Goal: Transaction & Acquisition: Purchase product/service

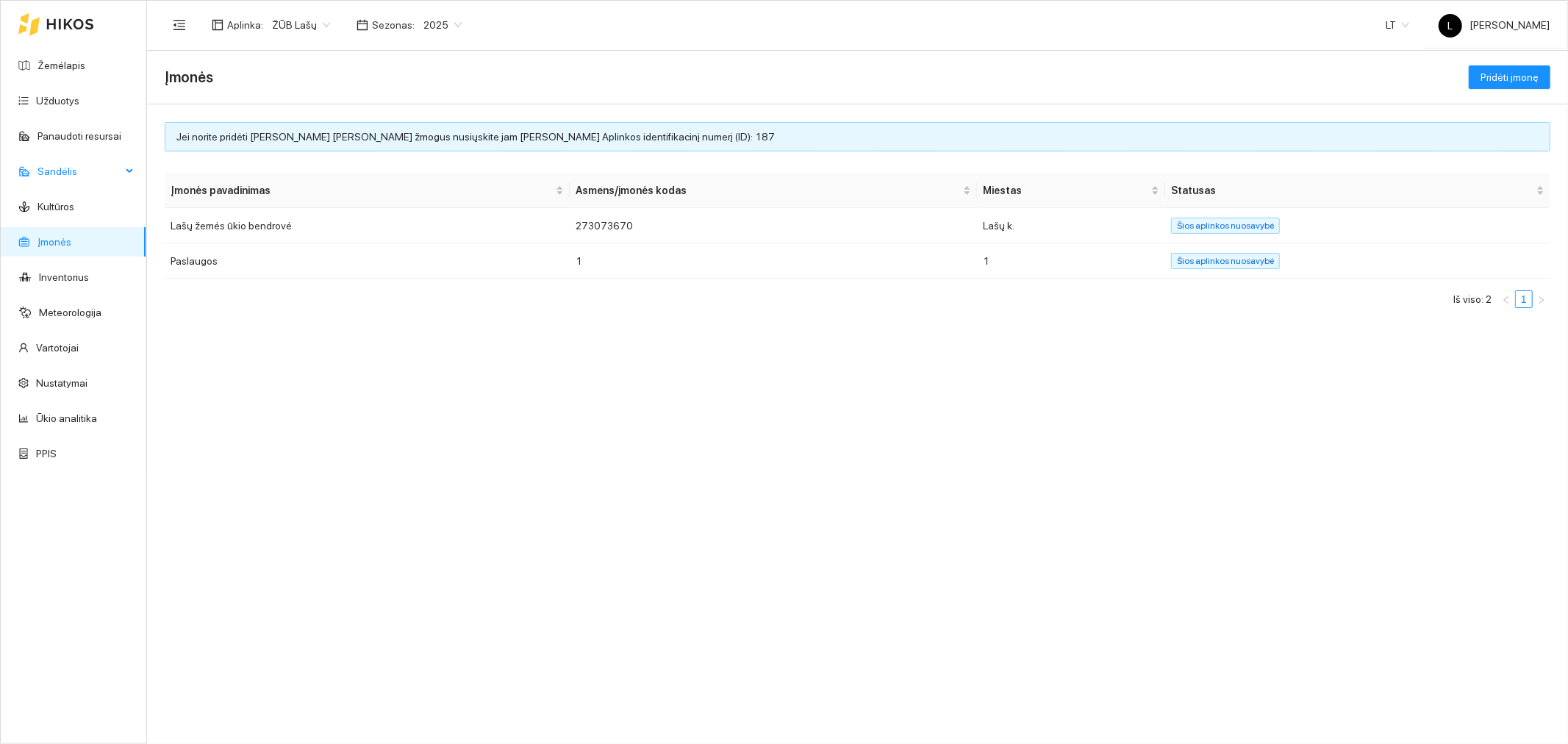
click at [98, 170] on span "Sandėlis" at bounding box center [79, 171] width 84 height 30
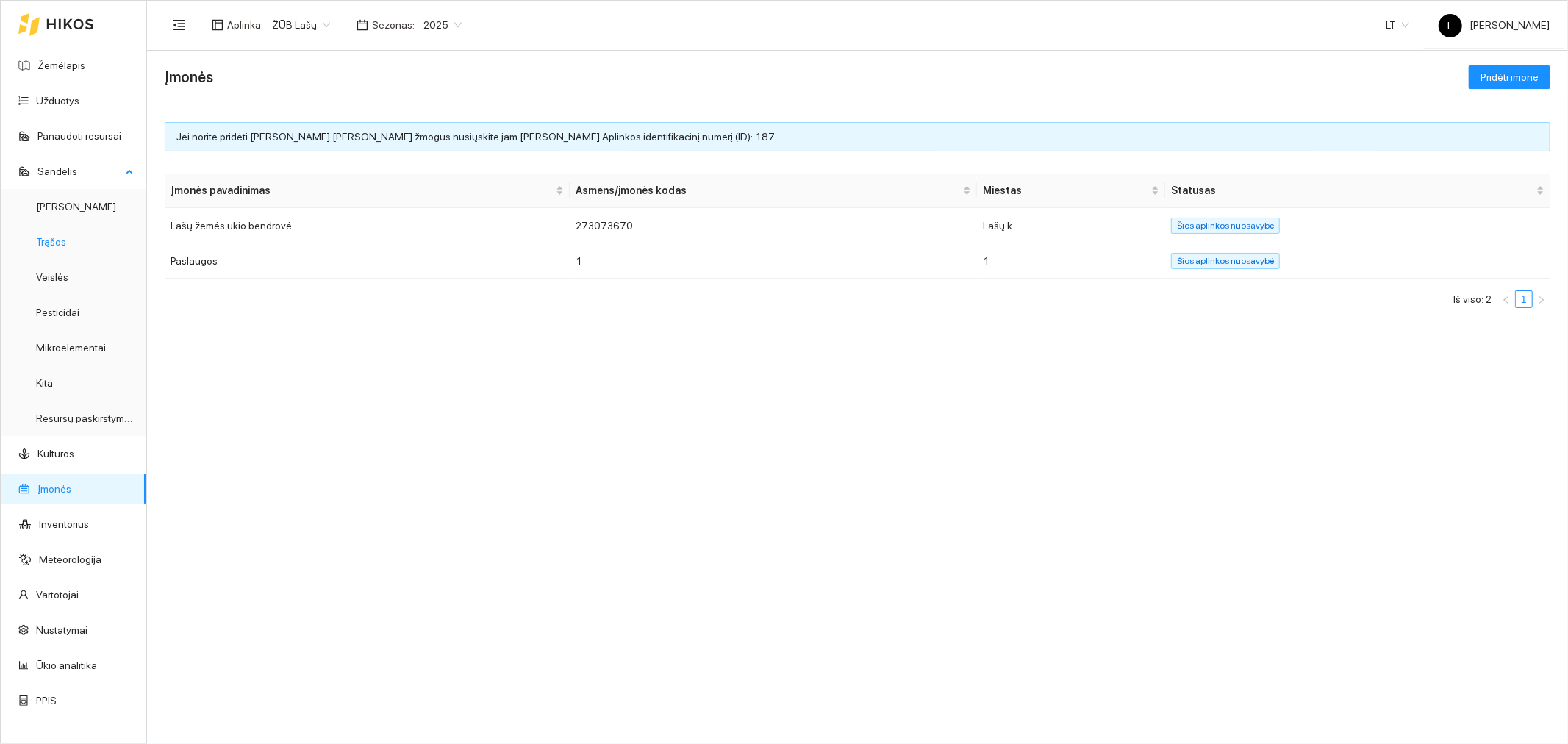
drag, startPoint x: 70, startPoint y: 274, endPoint x: 125, endPoint y: 252, distance: 59.2
click at [69, 274] on link "Veislės" at bounding box center [52, 277] width 32 height 12
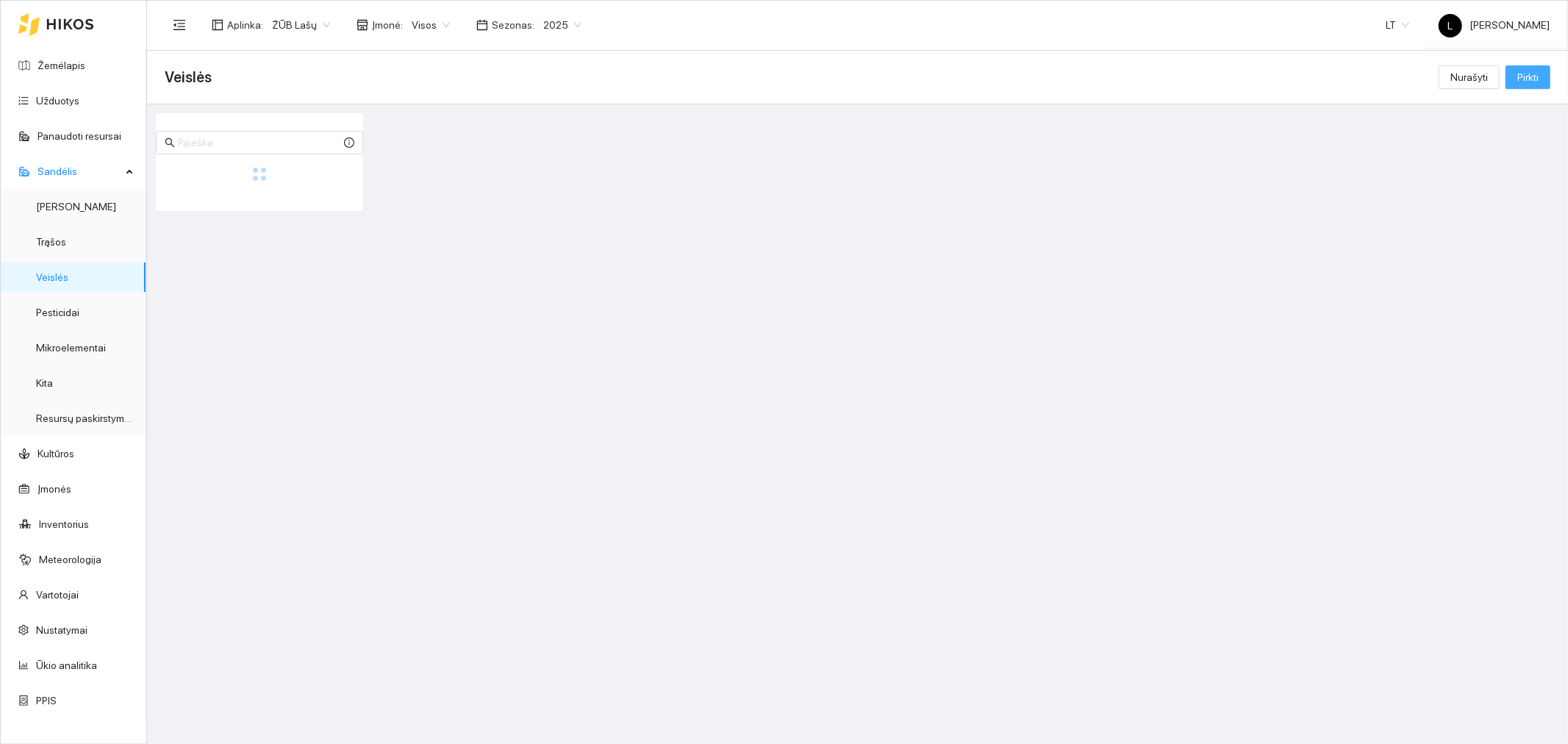
click at [1541, 82] on button "Pirkti" at bounding box center [1528, 77] width 45 height 23
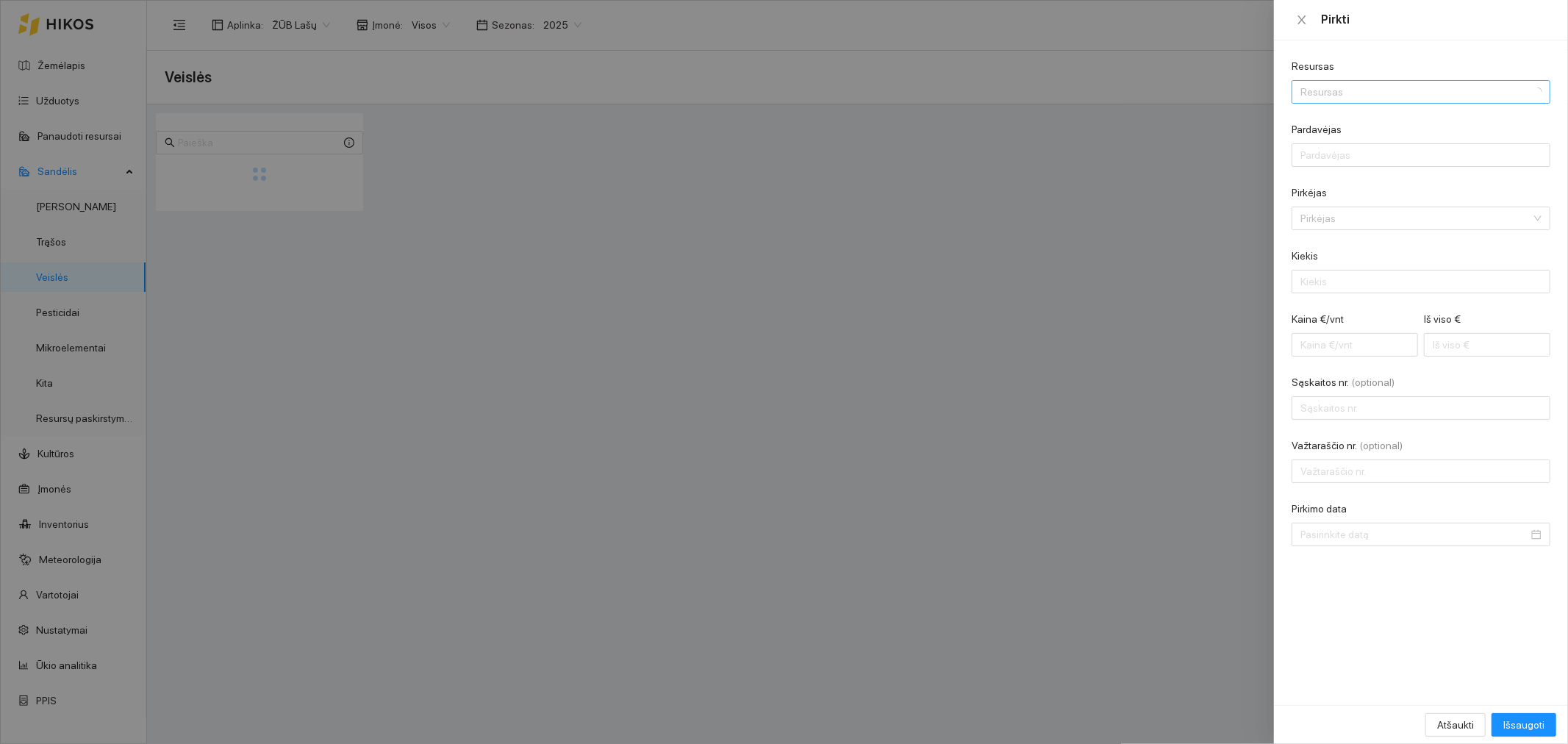
click at [1326, 93] on input "Resursas" at bounding box center [1416, 92] width 231 height 22
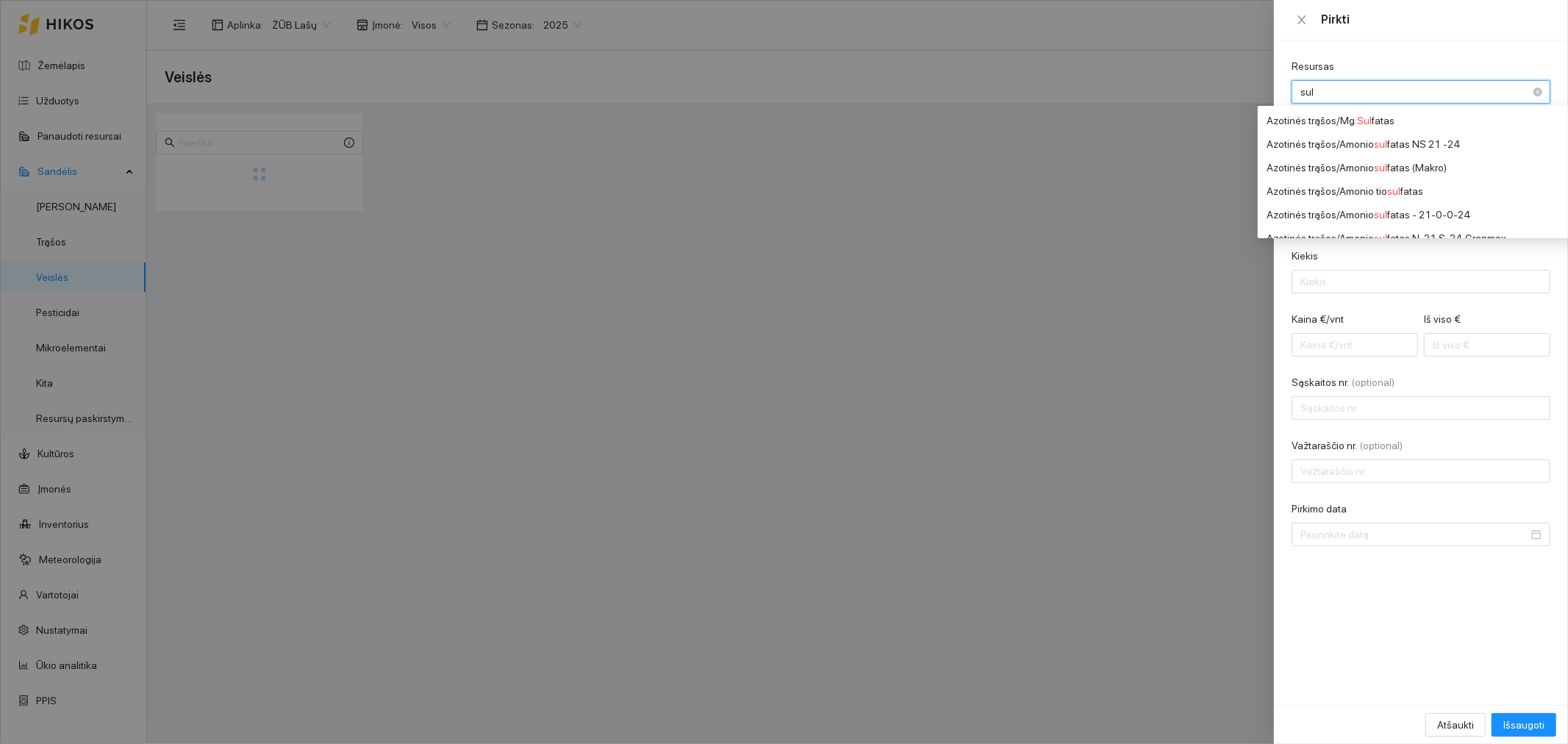
type input "[PERSON_NAME]"
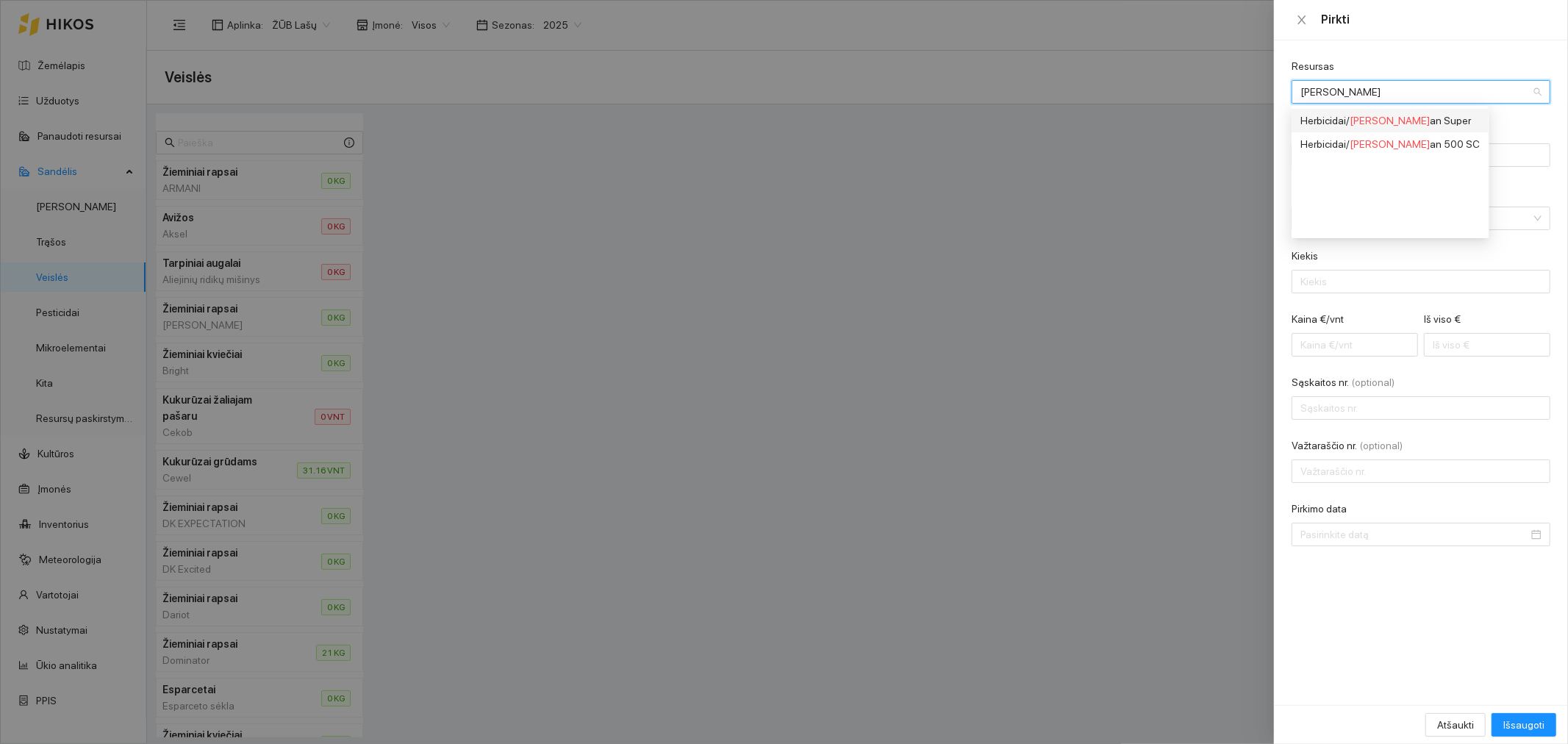
click at [1398, 114] on div "Herbicidai / [PERSON_NAME] an Super" at bounding box center [1390, 121] width 180 height 17
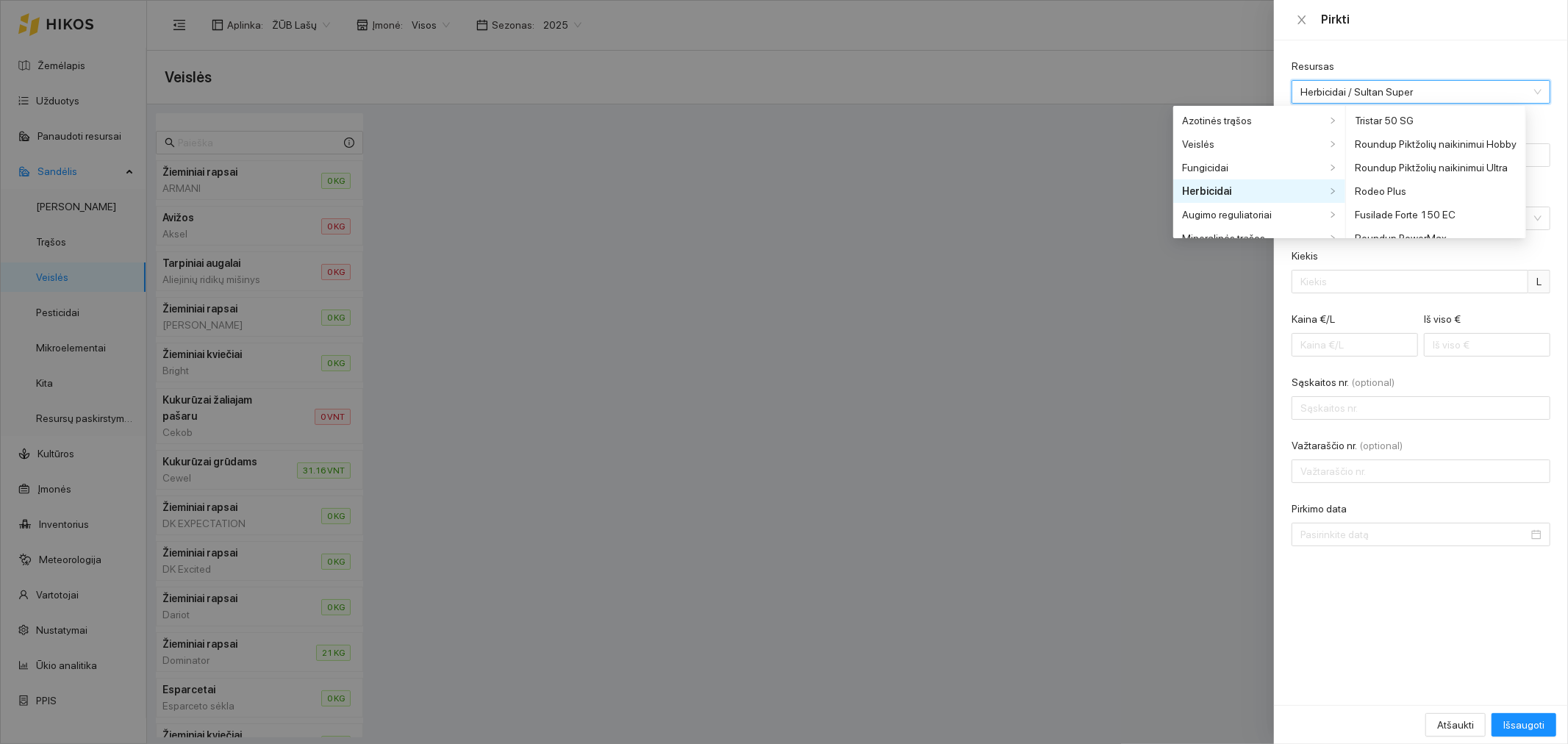
scroll to position [2295, 0]
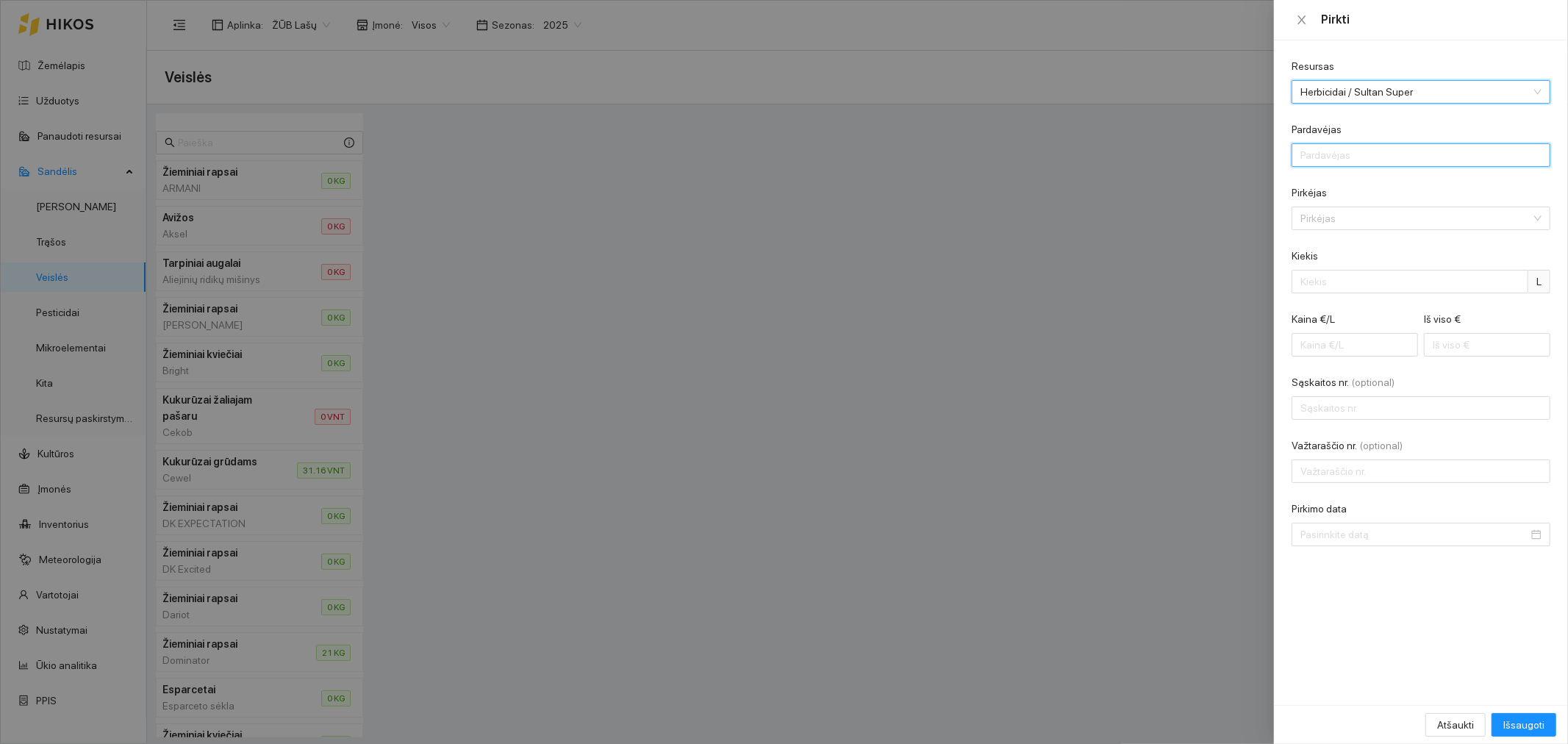
click at [1368, 158] on input "Pardavėjas" at bounding box center [1421, 155] width 259 height 23
type input "Žvalguva UAB"
click at [1355, 214] on input "Pirkėjas" at bounding box center [1416, 218] width 231 height 22
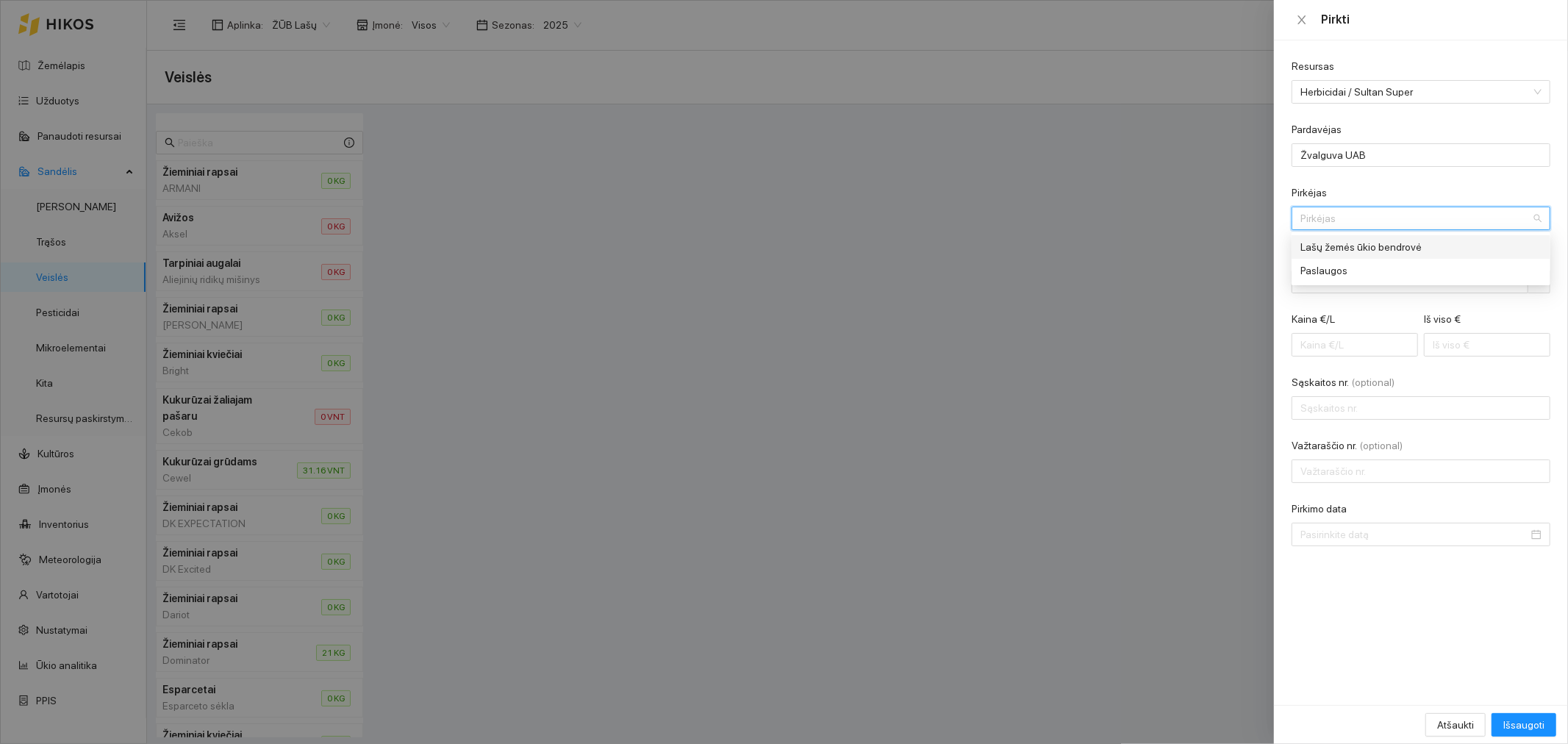
click at [1333, 246] on div "Lašų žemės ūkio bendrovė" at bounding box center [1411, 247] width 221 height 17
click at [1344, 278] on input "Kiekis" at bounding box center [1410, 281] width 237 height 23
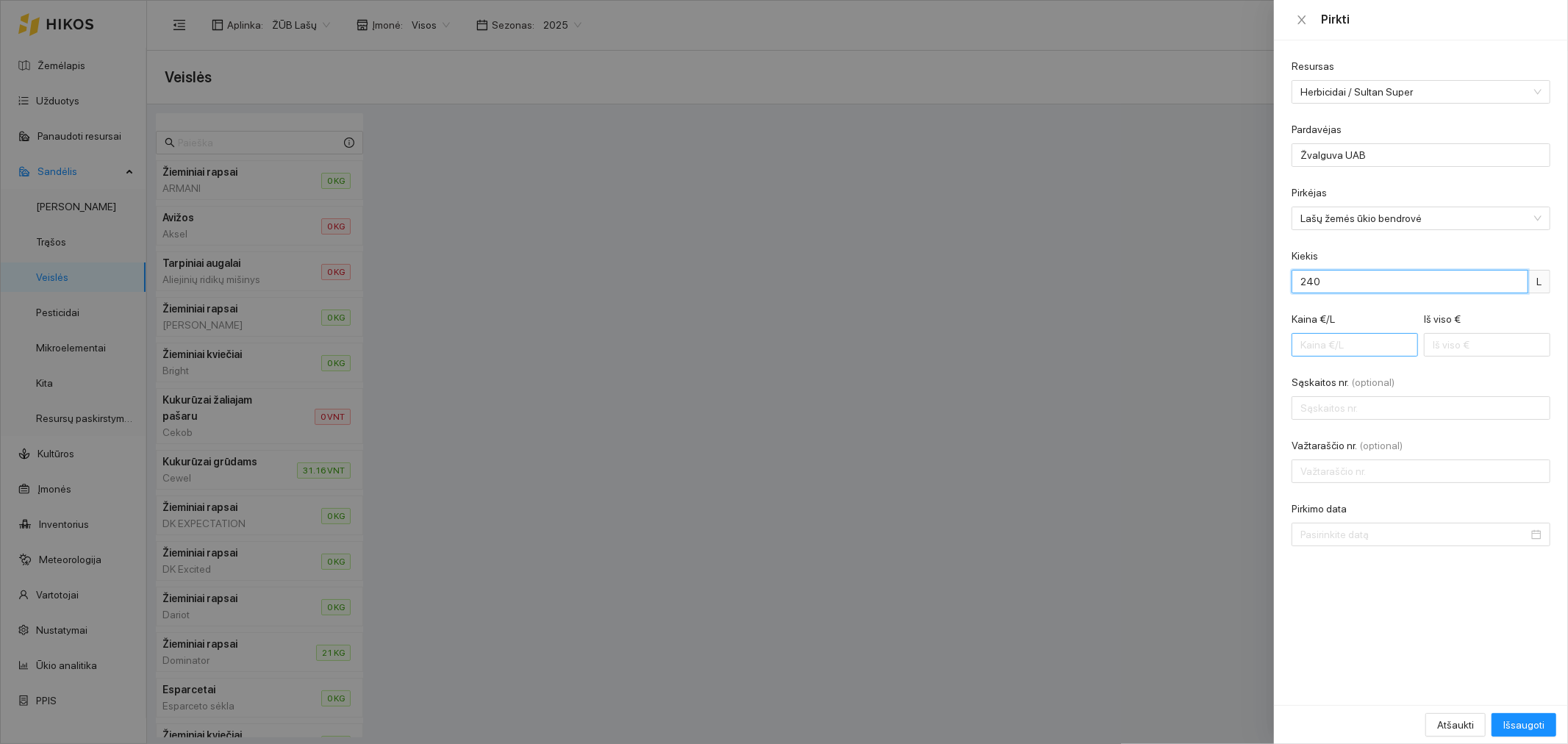
type input "240"
click at [1336, 350] on input "Kaina €/L" at bounding box center [1355, 345] width 127 height 23
type input "2"
type input "480.00"
type input "20"
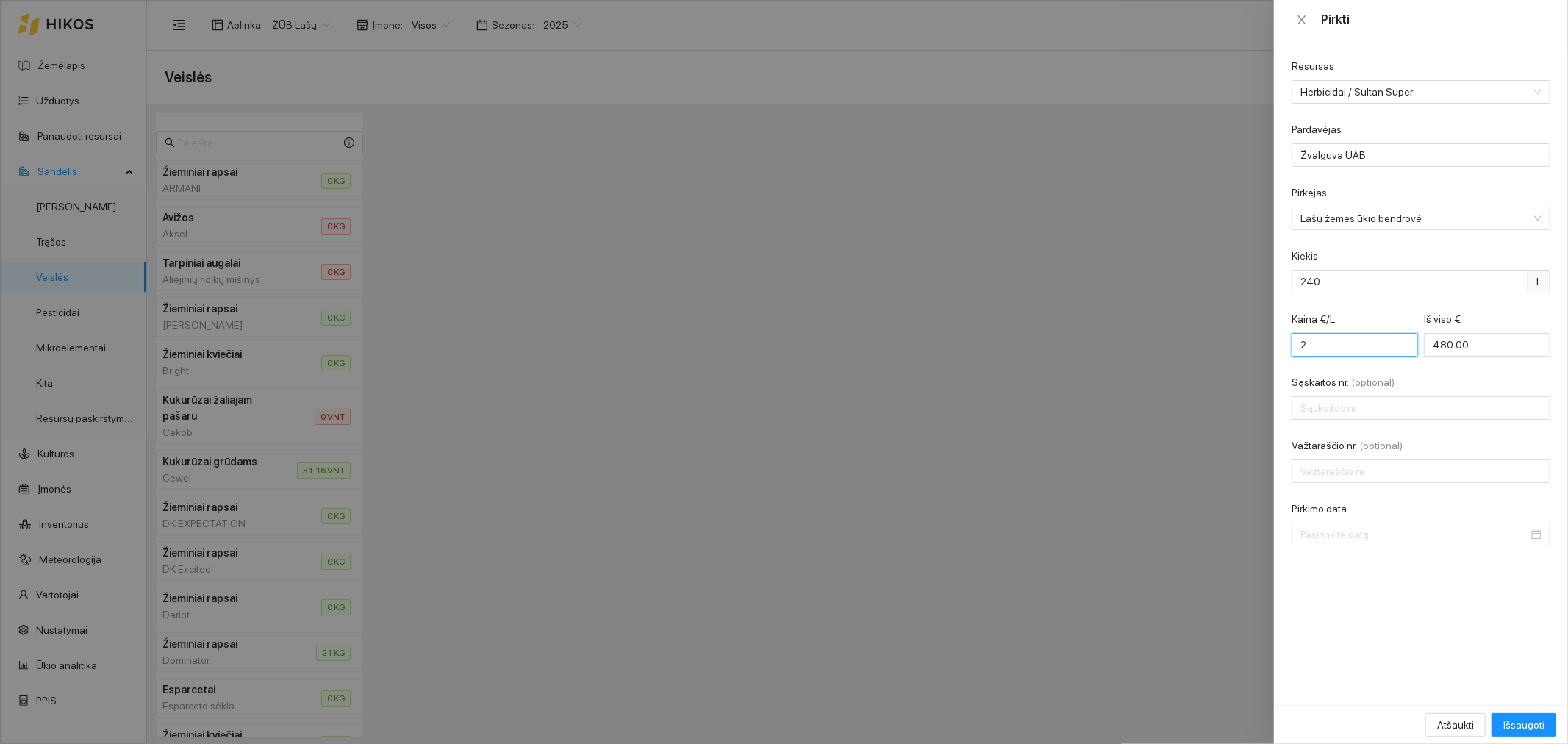
type input "4800.00"
type input "20"
click at [1349, 406] on input "Sąskaitos nr. (optional)" at bounding box center [1421, 408] width 259 height 23
type input "RŽB0005691"
click at [1355, 540] on input "Pirkimo data" at bounding box center [1414, 535] width 228 height 17
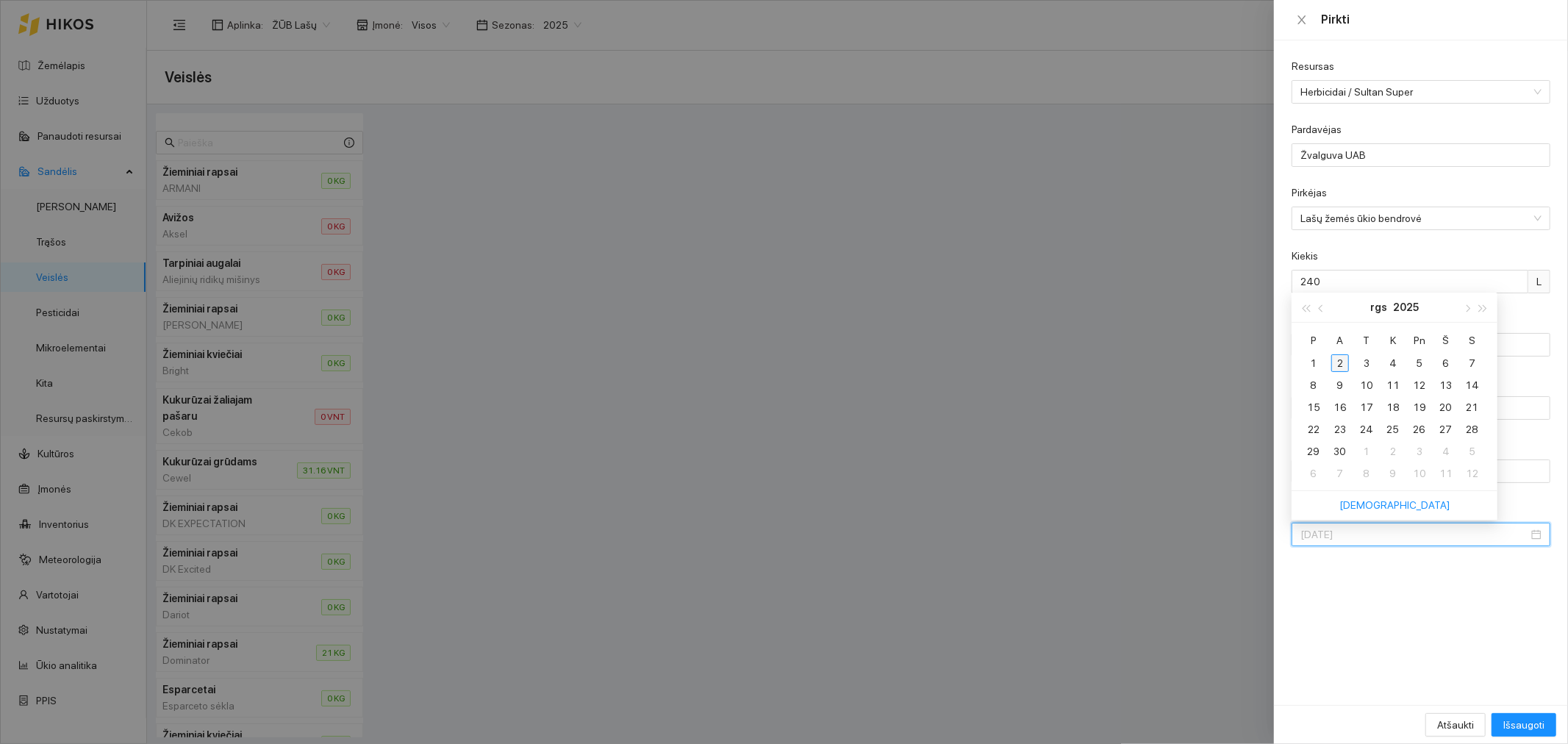
type input "[DATE]"
click at [1340, 362] on div "2" at bounding box center [1340, 362] width 17 height 17
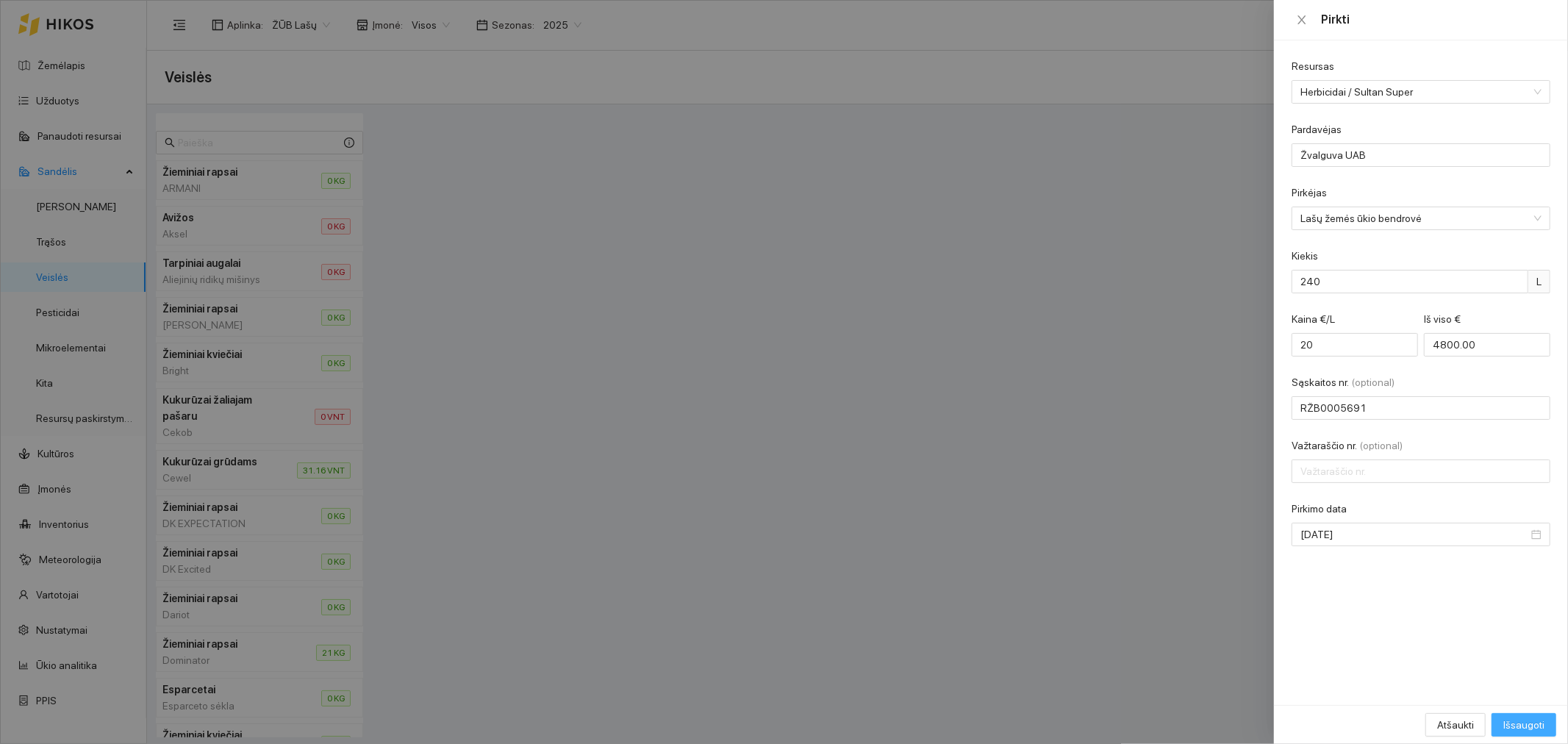
drag, startPoint x: 1526, startPoint y: 721, endPoint x: 1518, endPoint y: 721, distance: 8.0
click at [1525, 721] on span "Išsaugoti" at bounding box center [1524, 725] width 41 height 17
